Goal: Task Accomplishment & Management: Manage account settings

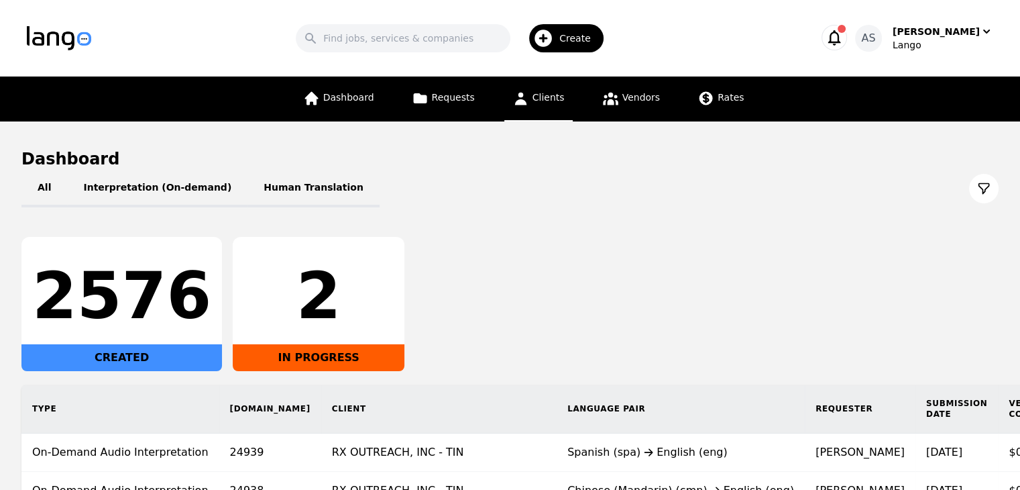
click at [525, 93] on icon at bounding box center [520, 98] width 17 height 17
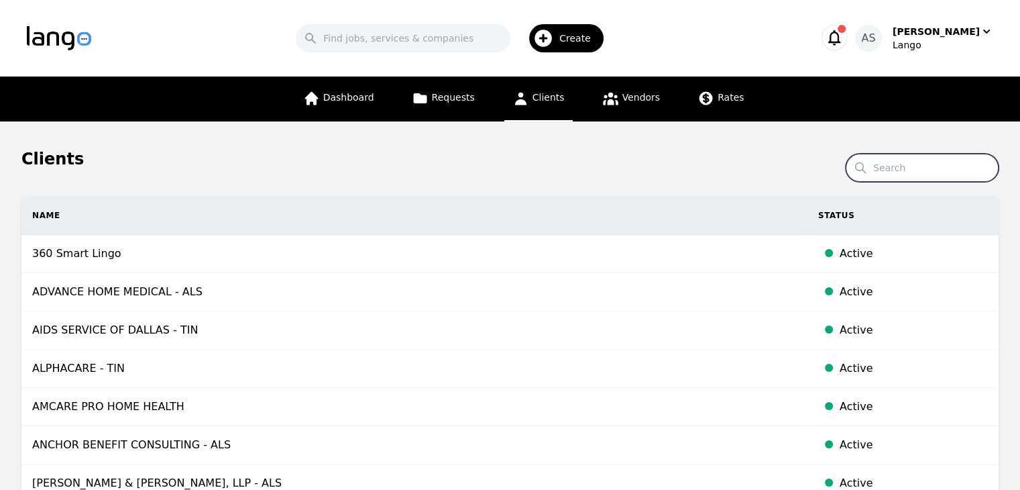
click at [917, 174] on input "Search" at bounding box center [922, 168] width 153 height 28
type input "chap"
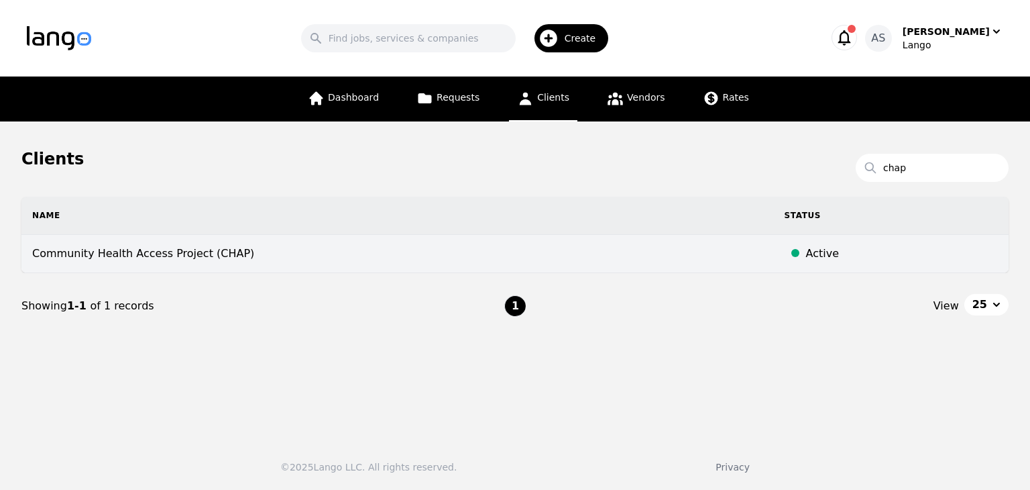
click at [572, 264] on td "Community Health Access Project (CHAP)" at bounding box center [397, 254] width 752 height 38
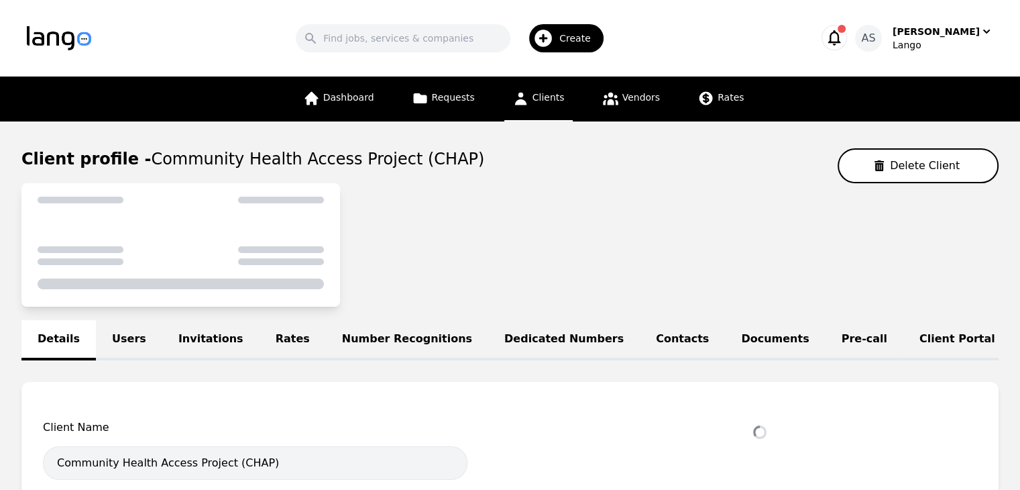
select select "active"
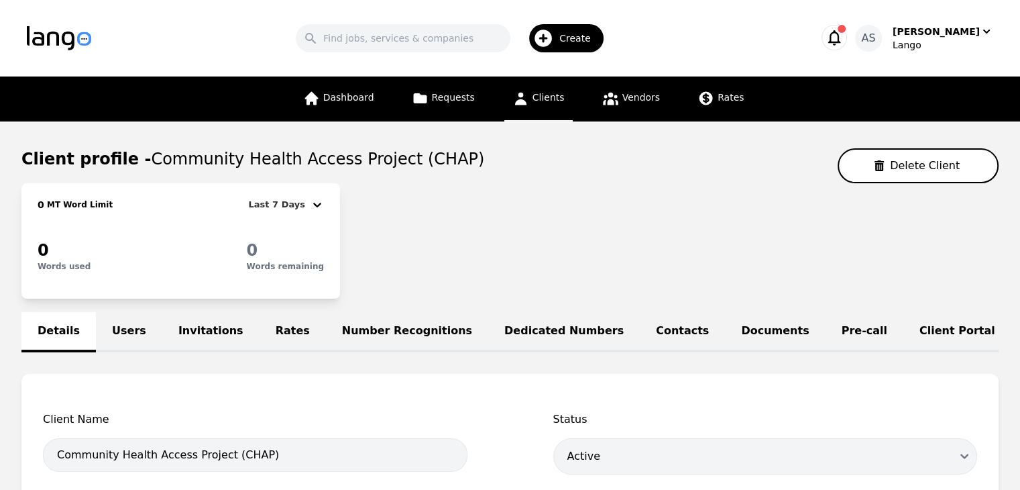
click at [188, 323] on link "Invitations" at bounding box center [210, 332] width 97 height 40
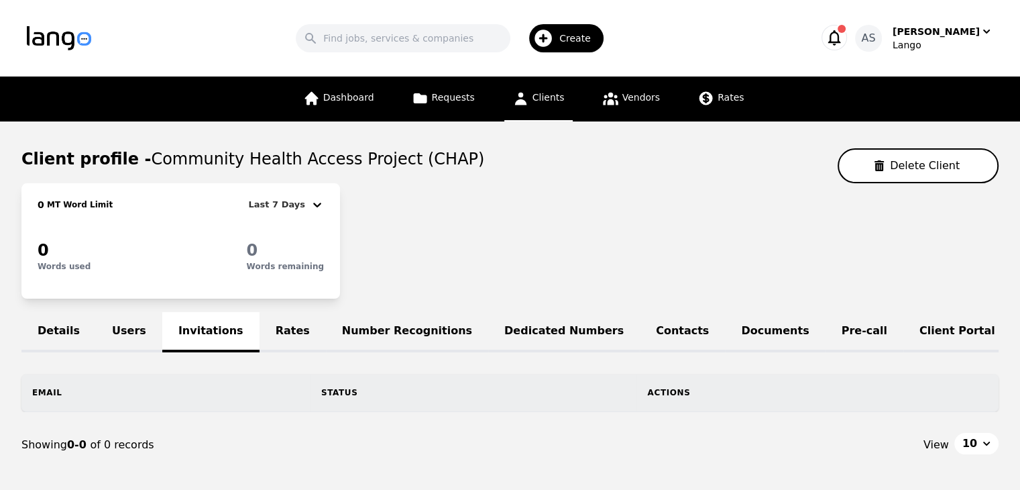
scroll to position [84, 0]
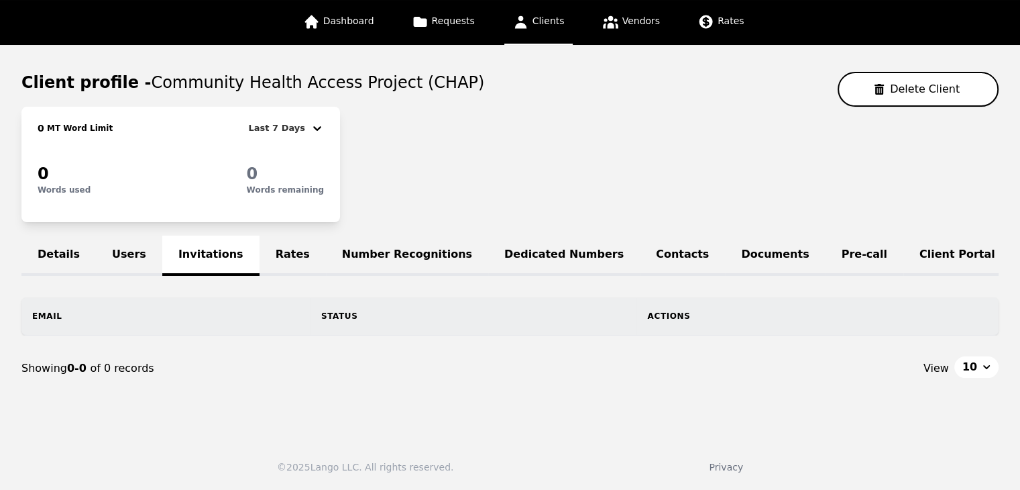
click at [136, 236] on link "Users" at bounding box center [129, 255] width 66 height 40
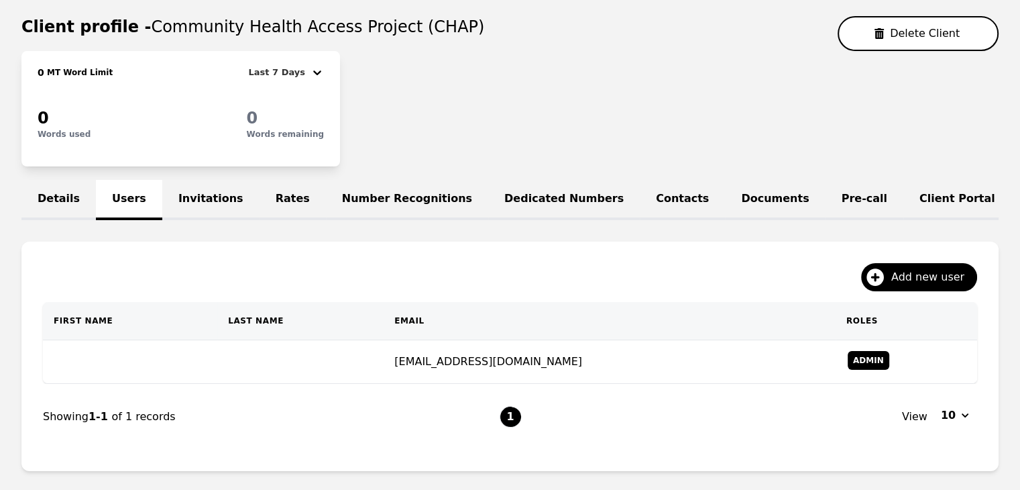
scroll to position [220, 0]
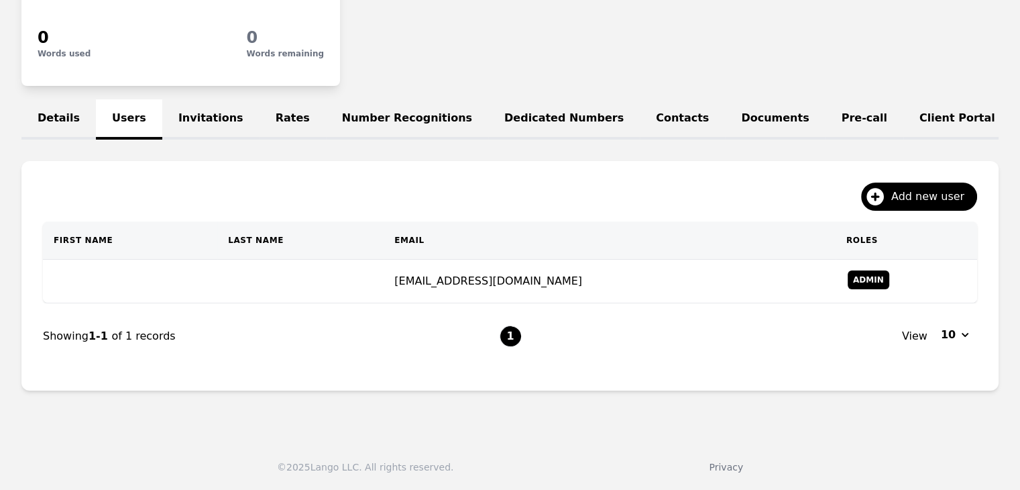
click at [211, 108] on link "Invitations" at bounding box center [210, 119] width 97 height 40
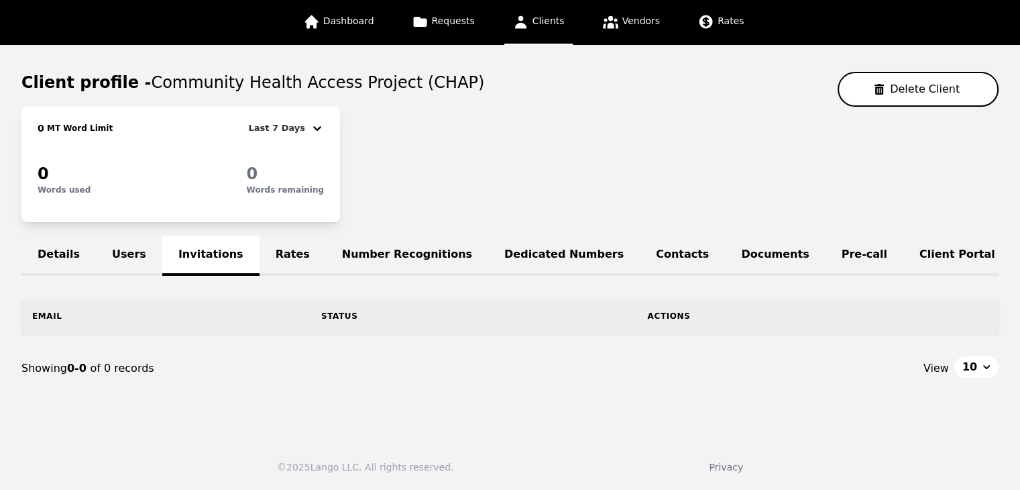
click at [128, 241] on link "Users" at bounding box center [129, 255] width 66 height 40
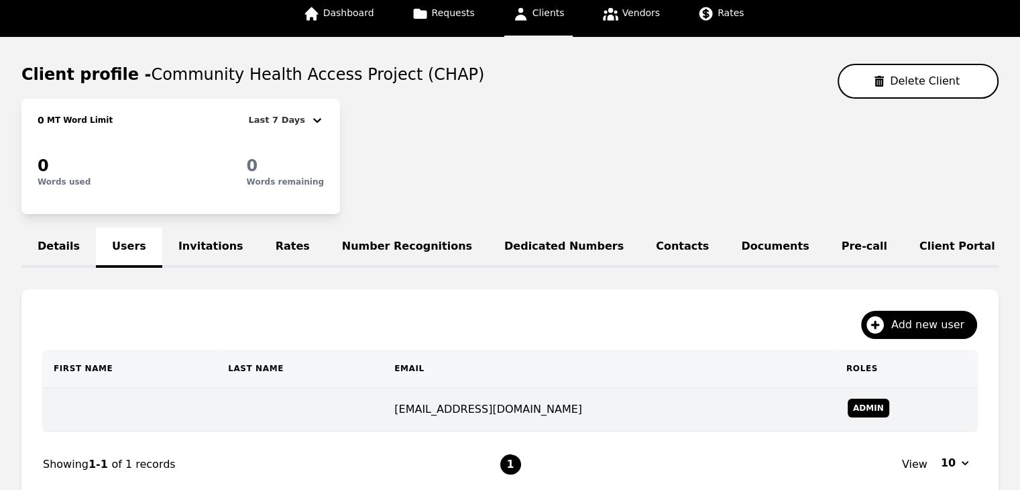
click at [354, 410] on td at bounding box center [300, 410] width 166 height 44
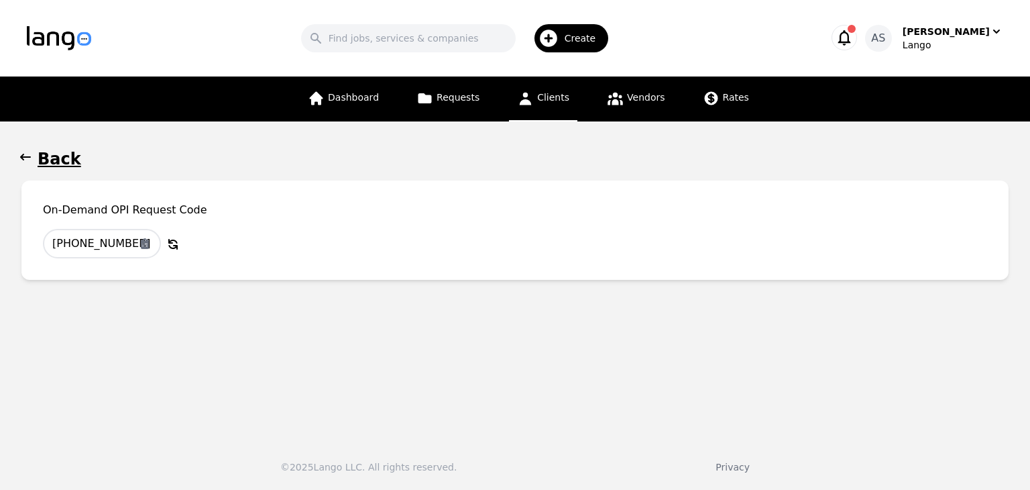
click at [27, 156] on icon "button" at bounding box center [25, 157] width 11 height 7
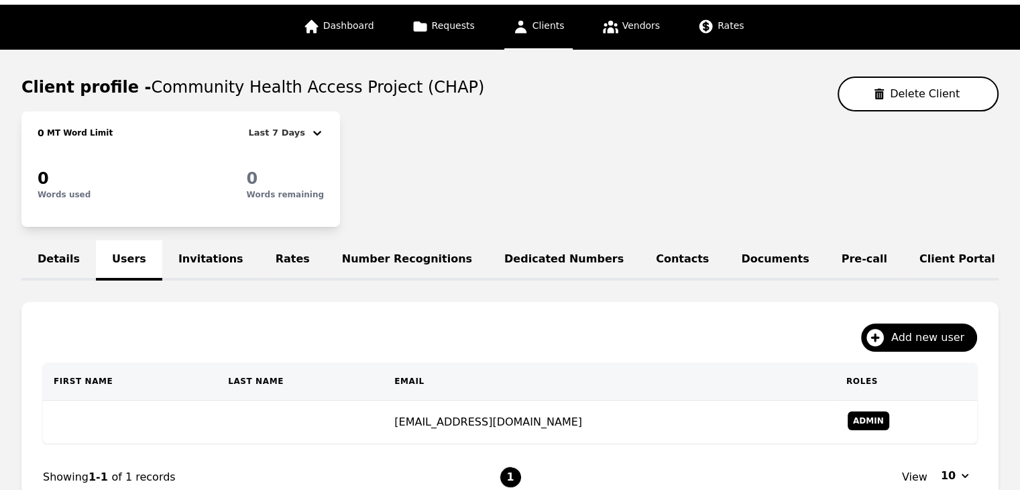
scroll to position [70, 0]
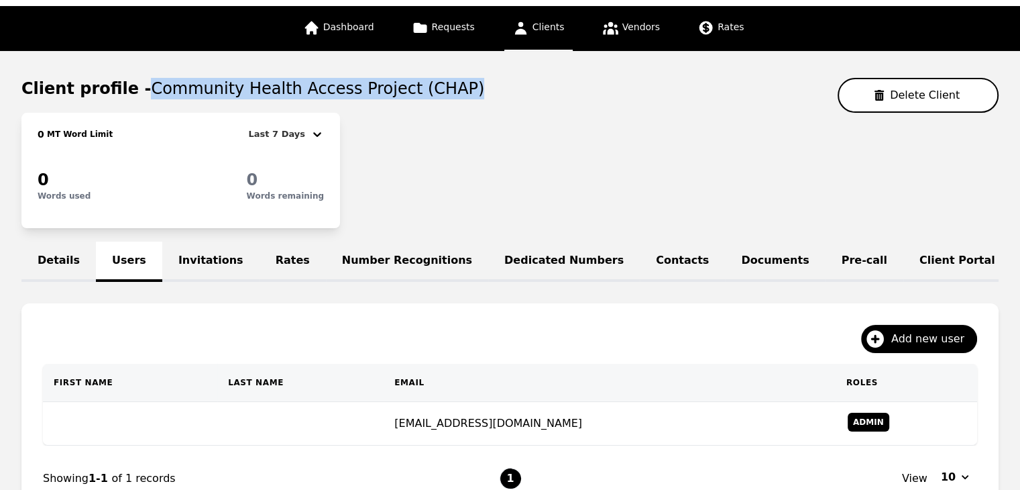
drag, startPoint x: 136, startPoint y: 89, endPoint x: 444, endPoint y: 97, distance: 307.9
click at [444, 97] on div "Client profile - Community Health Access Project (CHAP) Delete Client" at bounding box center [509, 95] width 977 height 35
copy span "Community Health Access Project (CHAP)"
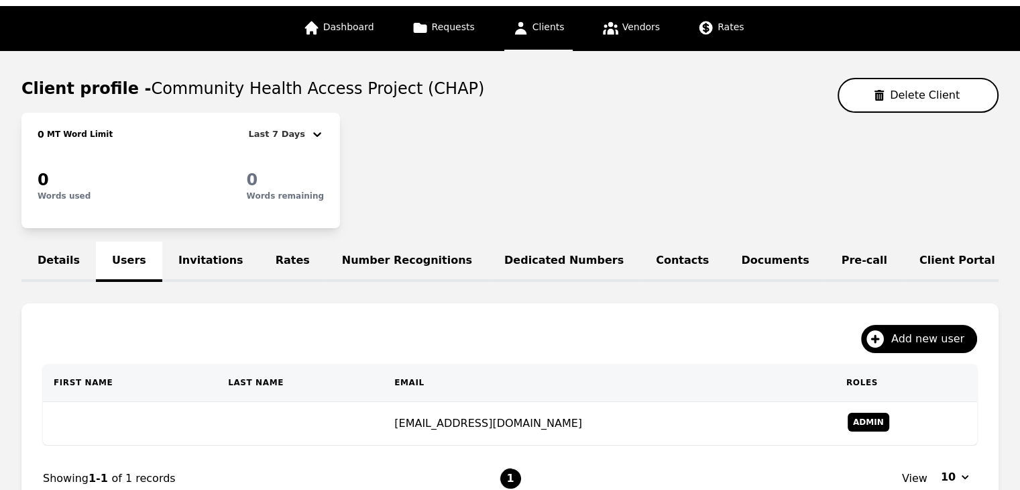
click at [573, 143] on div "0 MT Word Limit Last 7 Days 0 Words used 0 Words remaining" at bounding box center [509, 170] width 977 height 115
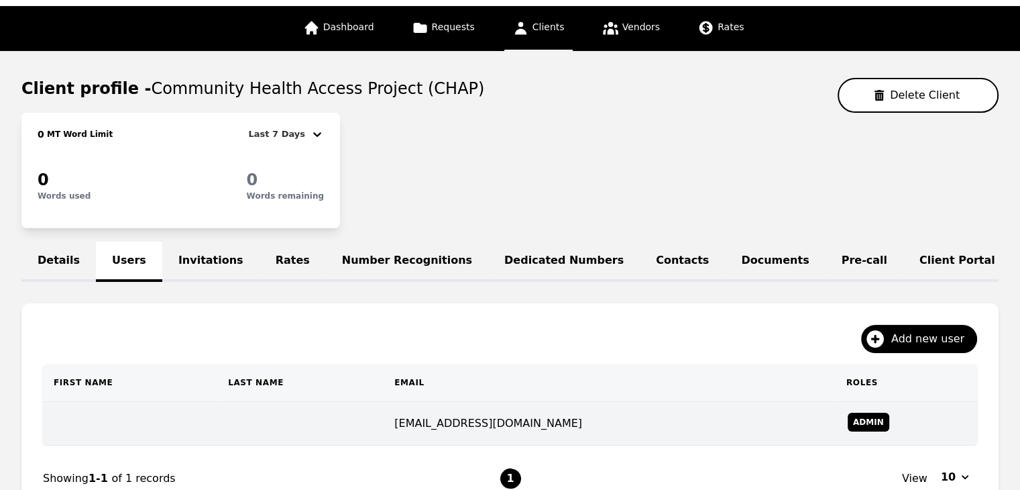
click at [562, 427] on td "[EMAIL_ADDRESS][DOMAIN_NAME]" at bounding box center [610, 424] width 452 height 44
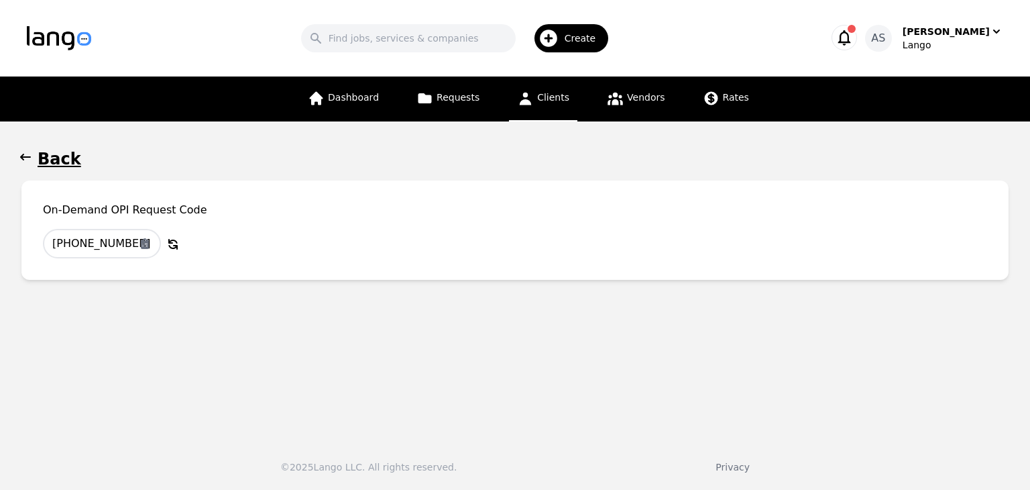
click at [25, 157] on icon "button" at bounding box center [25, 157] width 11 height 7
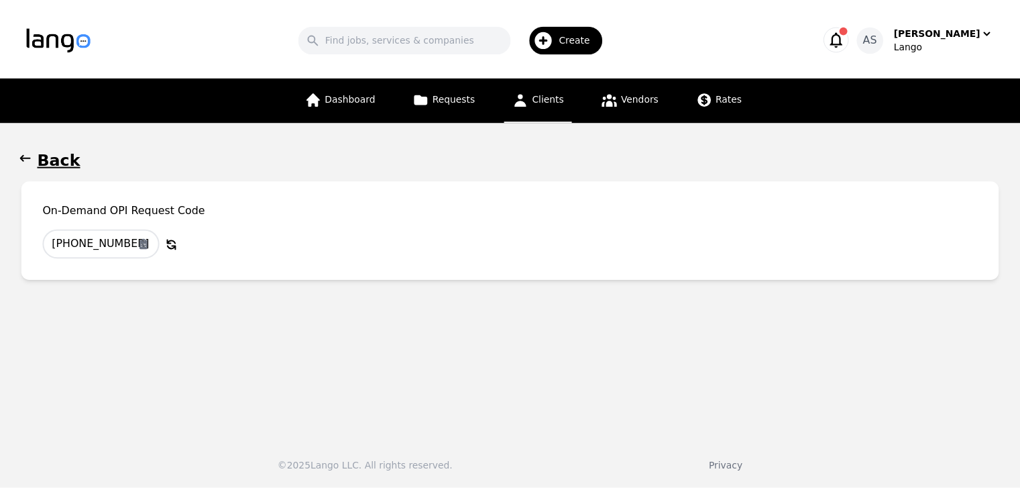
scroll to position [70, 0]
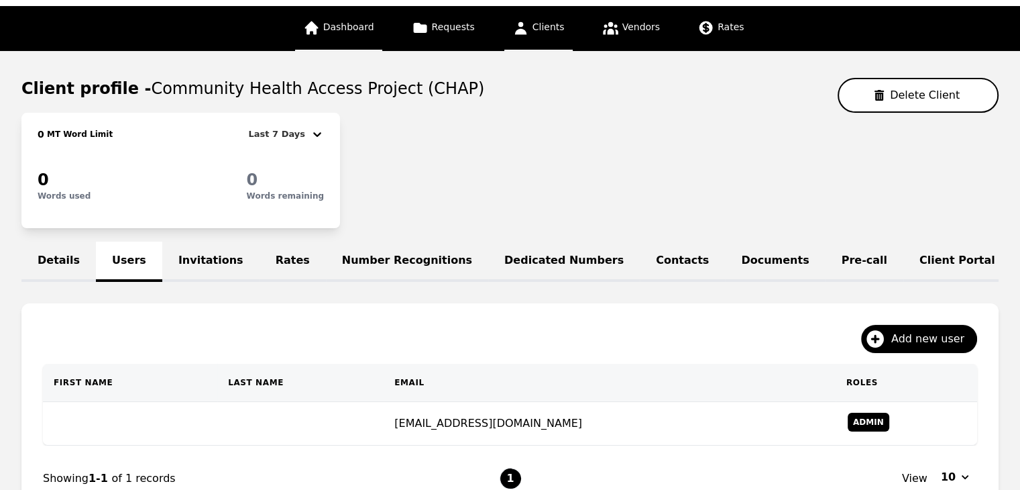
click at [318, 30] on icon at bounding box center [310, 27] width 13 height 13
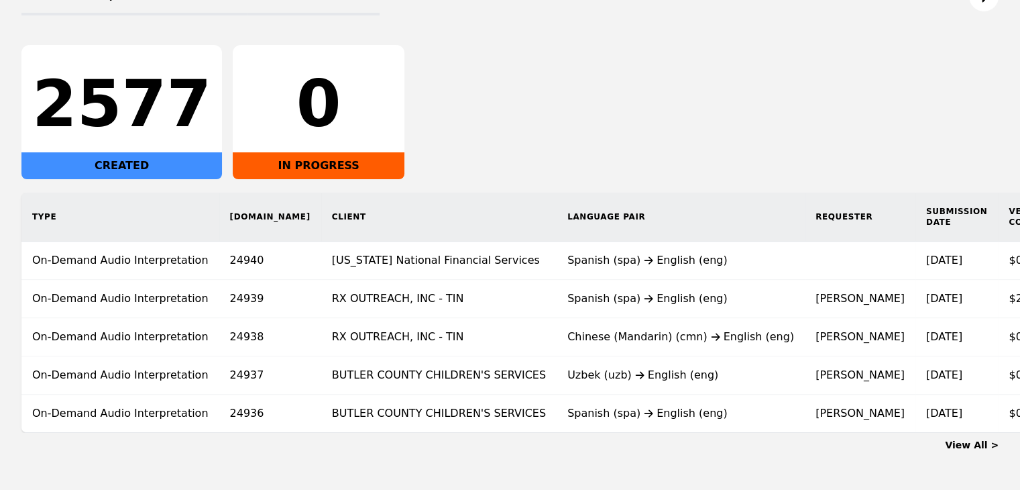
scroll to position [192, 0]
